Goal: Find specific page/section: Find specific page/section

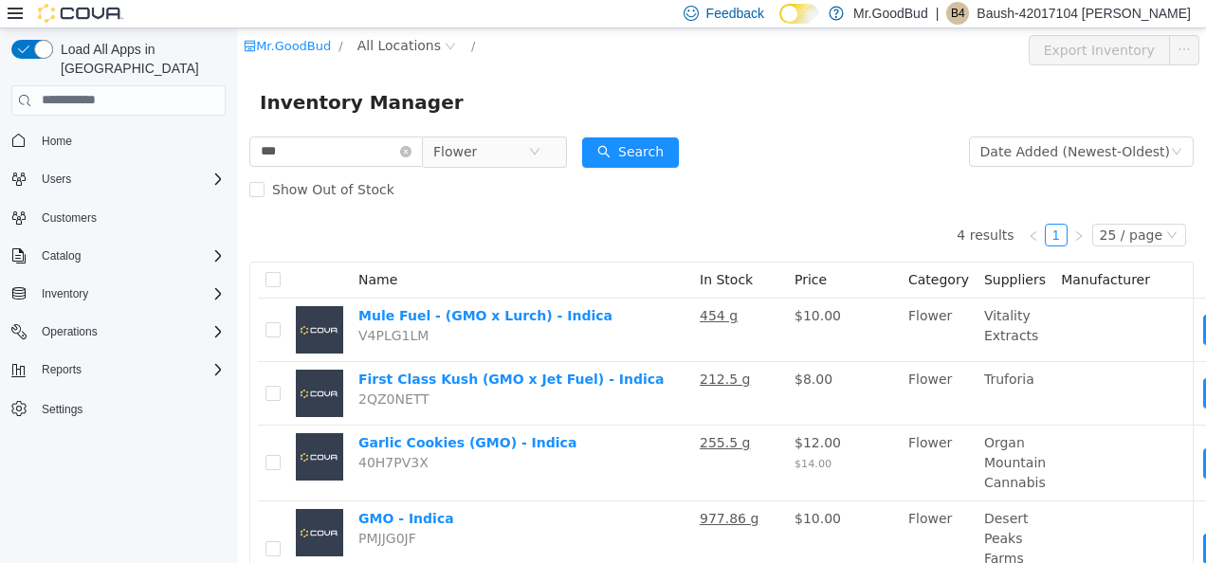
scroll to position [66, 0]
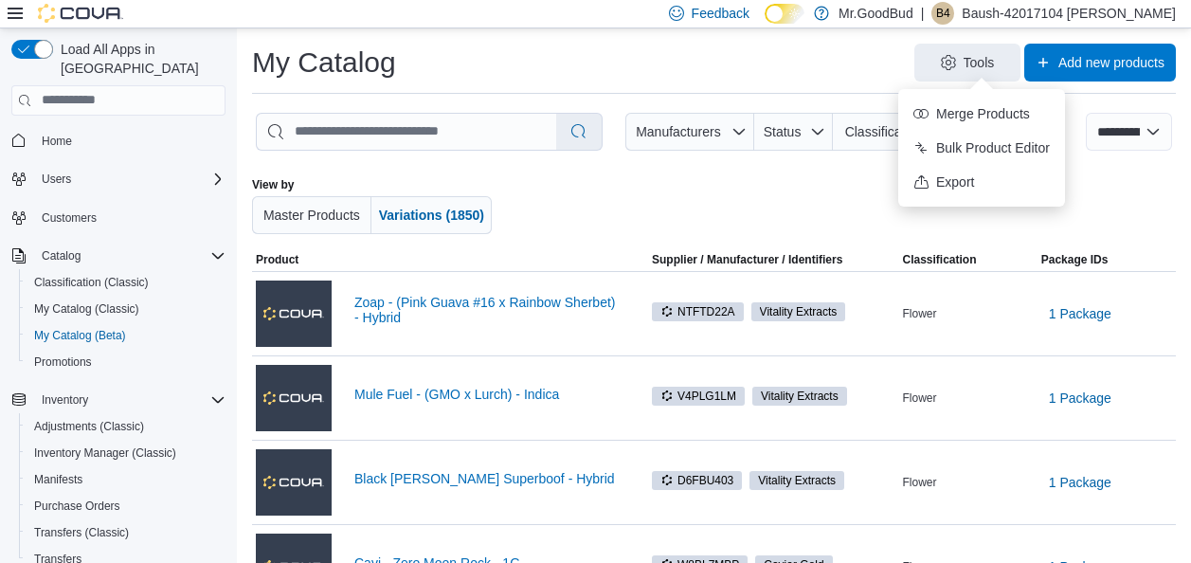
select select "**********"
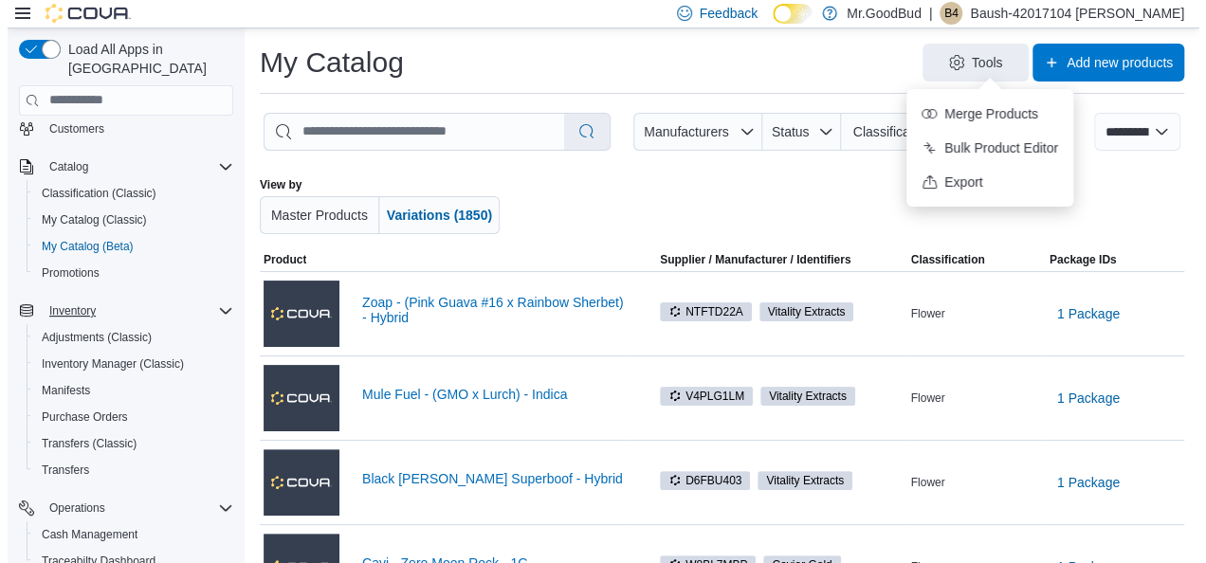
scroll to position [190, 0]
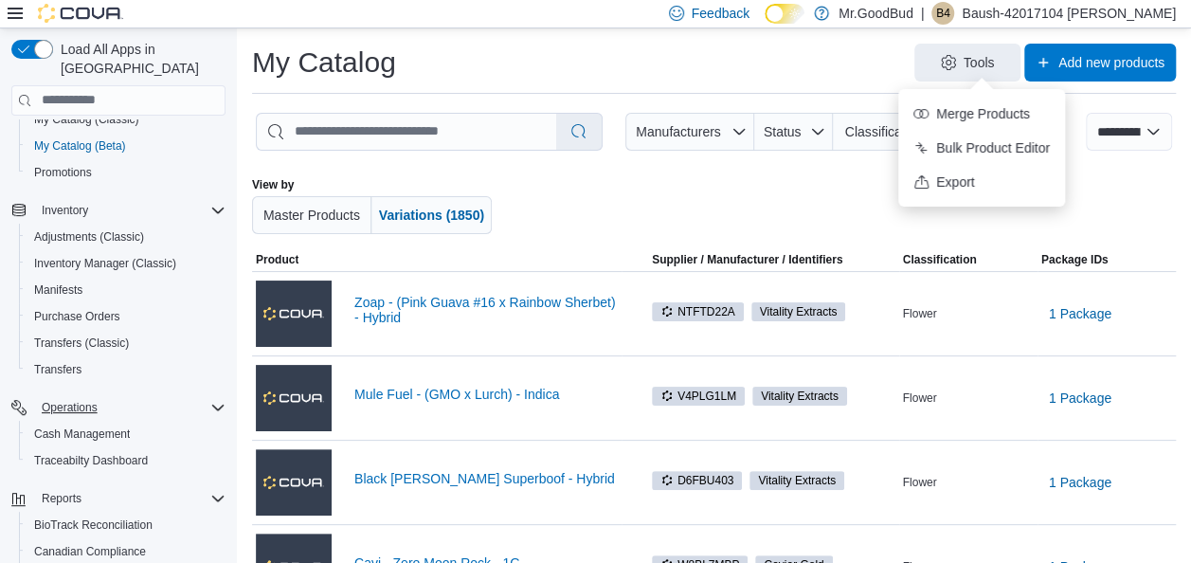
click at [121, 396] on div "Operations" at bounding box center [129, 407] width 191 height 23
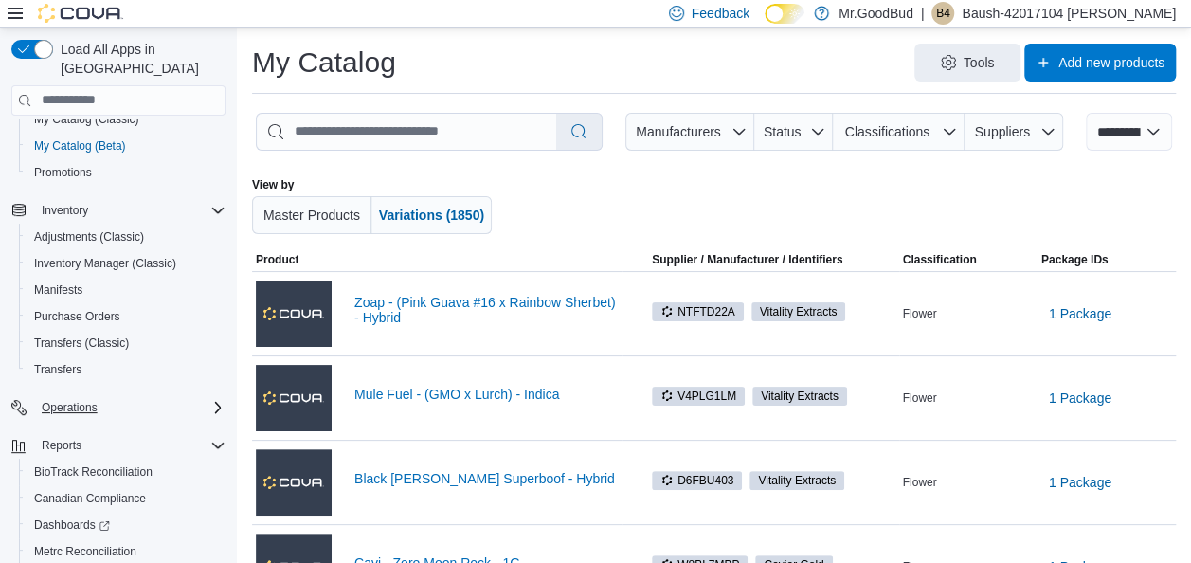
click at [207, 396] on div "Operations" at bounding box center [129, 407] width 191 height 23
click at [56, 453] on span "Traceabilty Dashboard" at bounding box center [91, 460] width 114 height 15
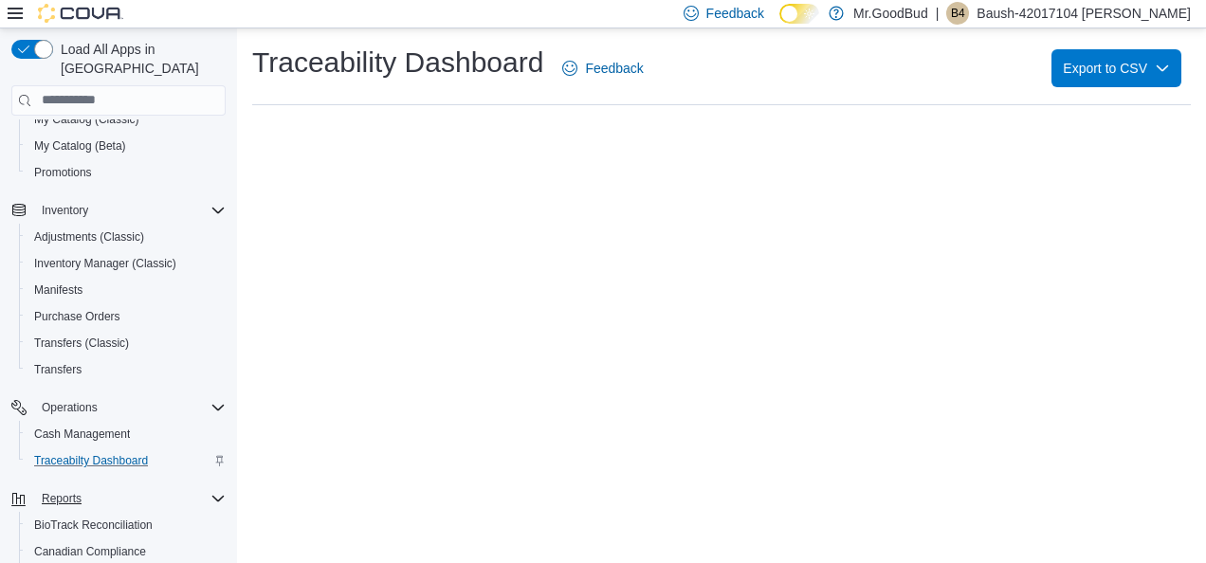
click at [208, 487] on div "Reports" at bounding box center [129, 498] width 191 height 23
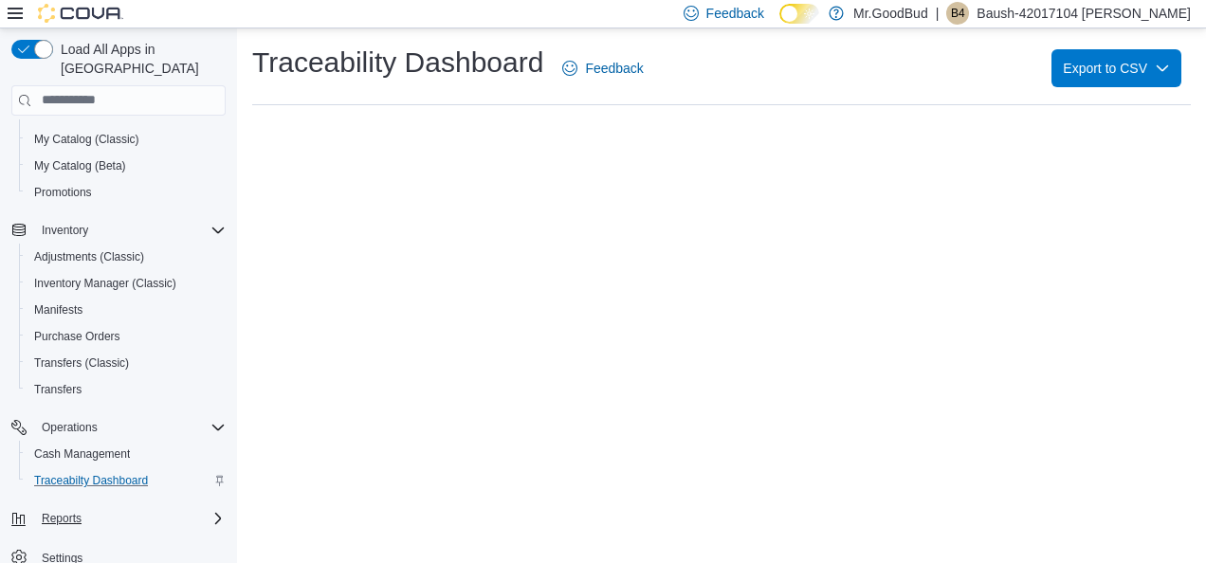
scroll to position [169, 0]
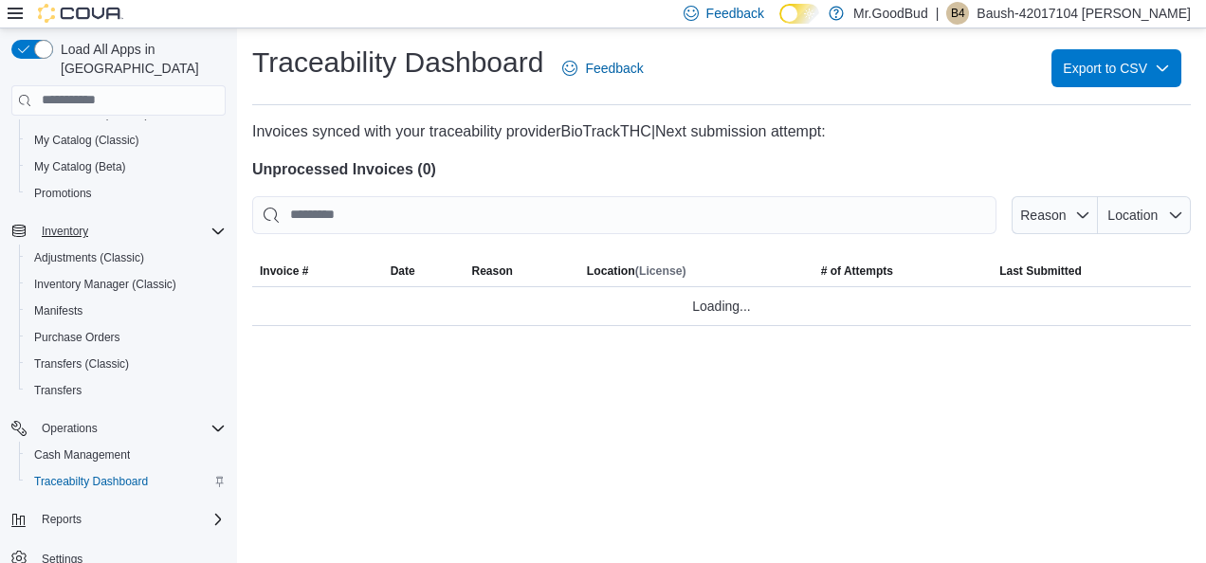
click at [220, 228] on icon "Complex example" at bounding box center [217, 231] width 11 height 6
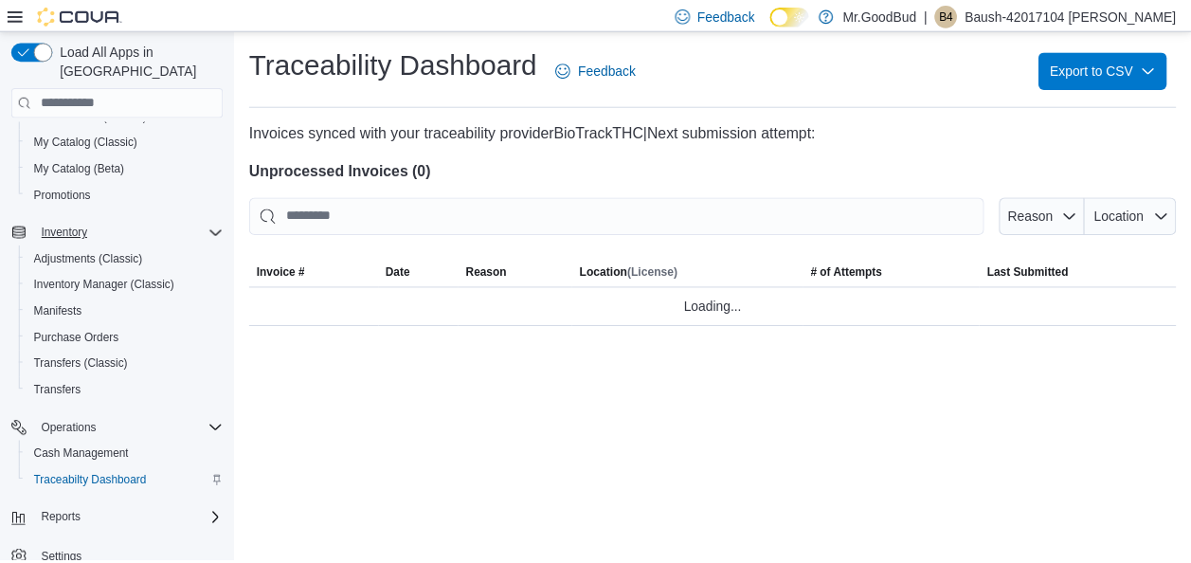
scroll to position [9, 0]
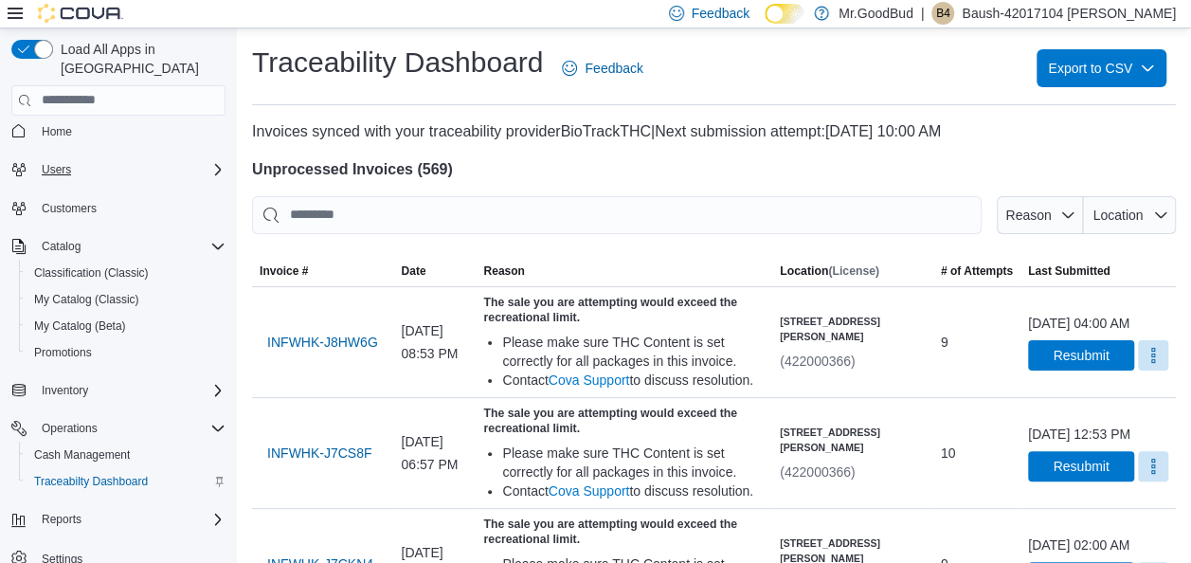
click at [220, 162] on icon "Complex example" at bounding box center [217, 169] width 15 height 15
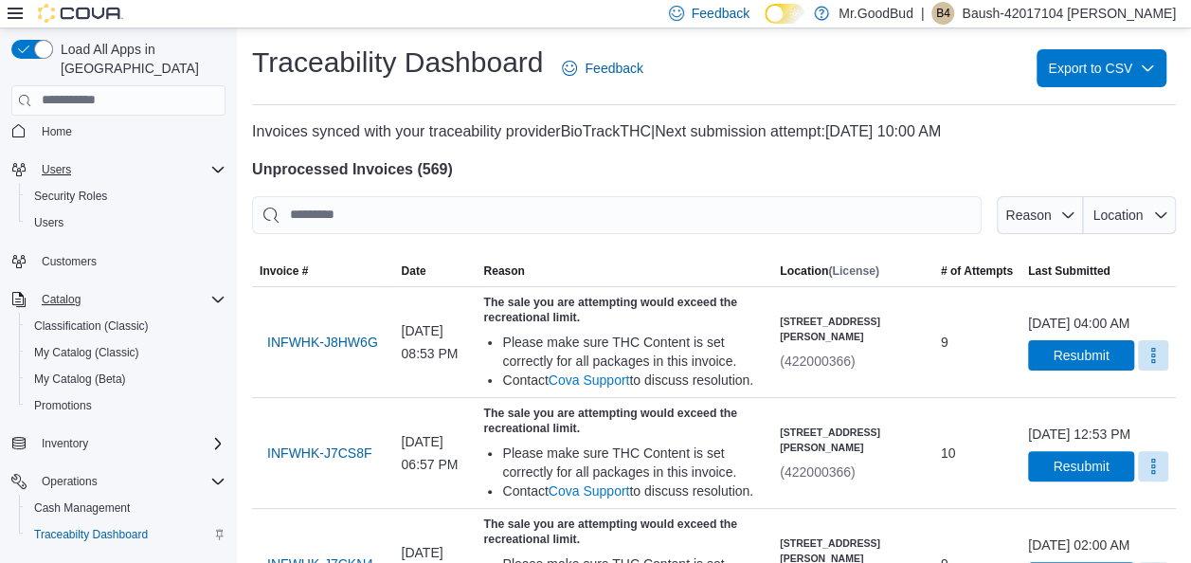
click at [218, 292] on icon "Complex example" at bounding box center [217, 299] width 15 height 15
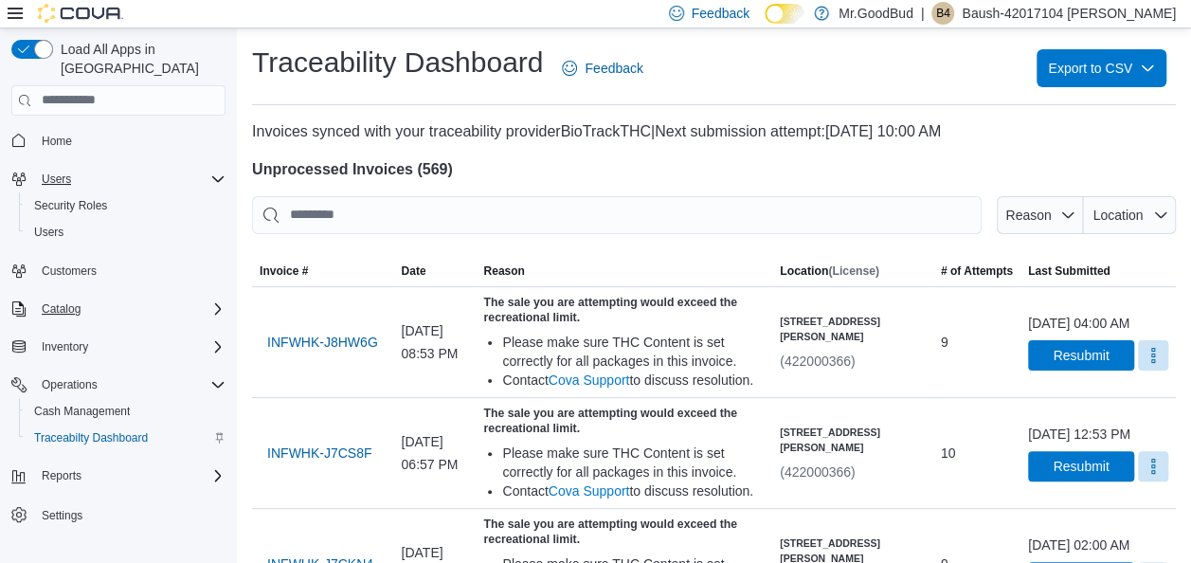
click at [212, 172] on icon "Complex example" at bounding box center [217, 179] width 15 height 15
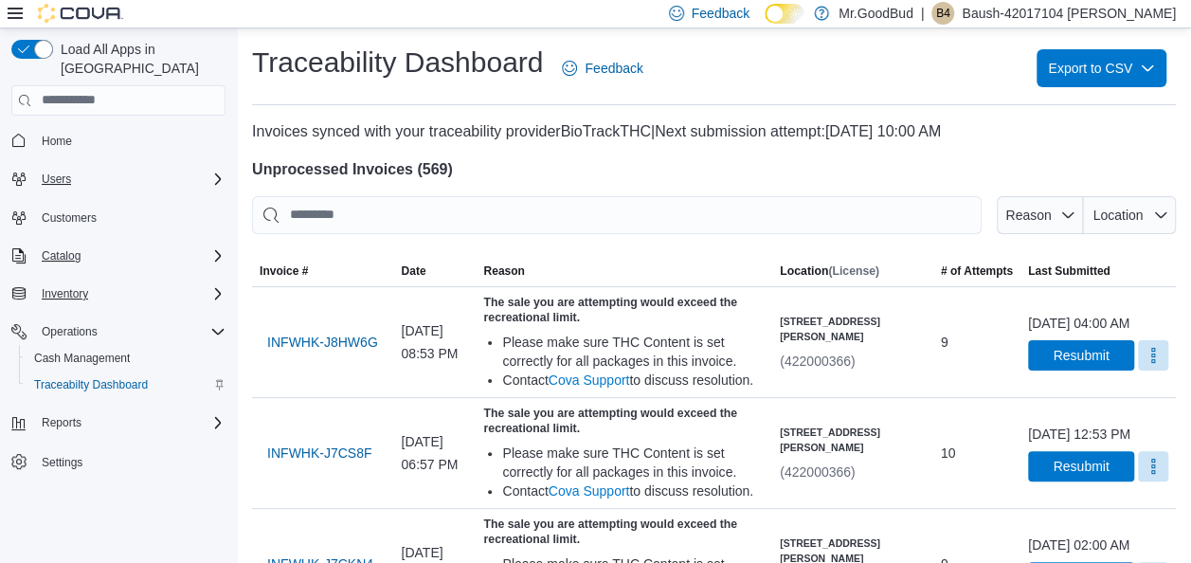
click at [216, 288] on icon "Complex example" at bounding box center [218, 293] width 6 height 11
